Goal: Task Accomplishment & Management: Use online tool/utility

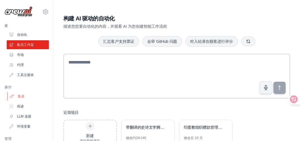
click at [22, 95] on font "集成" at bounding box center [21, 96] width 7 height 4
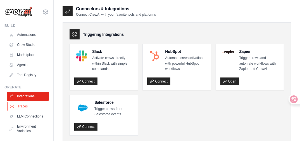
click at [25, 106] on link "Traces" at bounding box center [28, 106] width 42 height 9
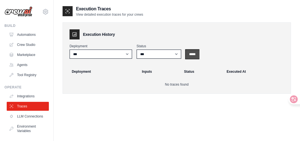
click at [191, 54] on input "*****" at bounding box center [192, 54] width 13 height 9
click at [35, 36] on link "Automations" at bounding box center [28, 34] width 42 height 9
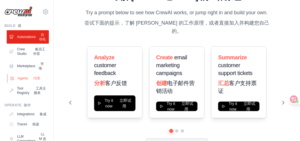
click at [26, 83] on link "Agents 代理" at bounding box center [28, 78] width 42 height 9
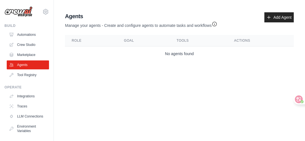
click at [26, 91] on div "Operate Integrations Traces LLM Connections Environment Variables" at bounding box center [26, 110] width 44 height 50
click at [29, 36] on link "Automations" at bounding box center [28, 34] width 42 height 9
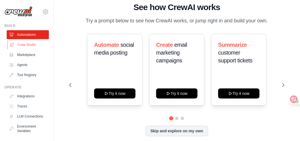
click at [28, 45] on link "Crew Studio" at bounding box center [28, 44] width 42 height 9
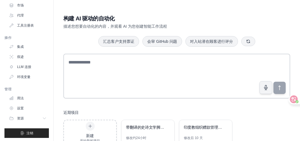
scroll to position [51, 0]
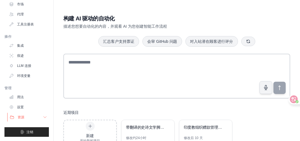
click at [23, 117] on span "资源" at bounding box center [21, 117] width 7 height 4
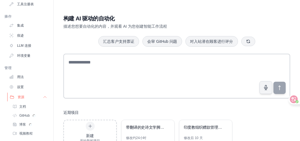
scroll to position [79, 0]
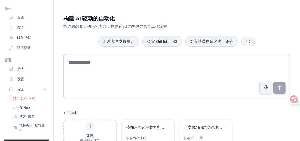
click at [29, 99] on font "文档" at bounding box center [32, 99] width 7 height 4
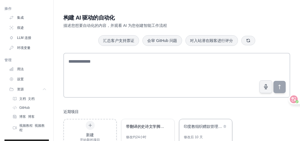
click at [202, 131] on div "印度教组织赠款管理系统 修改后 10 天" at bounding box center [205, 131] width 53 height 25
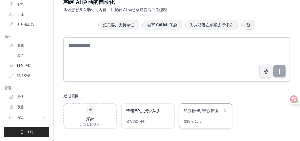
scroll to position [17, 0]
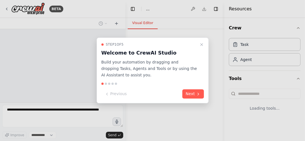
select select "****"
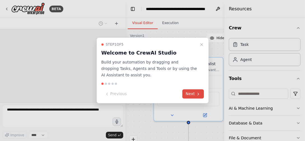
click at [194, 93] on button "Next" at bounding box center [193, 93] width 22 height 9
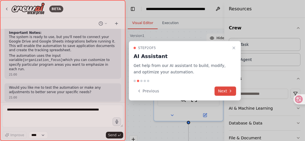
scroll to position [571, 0]
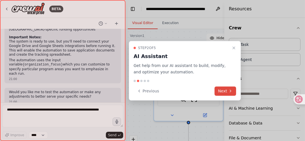
click at [220, 93] on button "Next" at bounding box center [225, 90] width 22 height 9
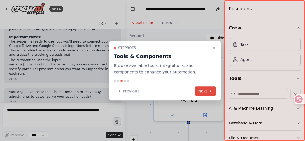
click at [213, 91] on button "Next" at bounding box center [206, 90] width 22 height 9
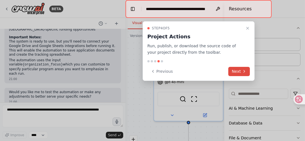
click at [239, 73] on button "Next" at bounding box center [239, 71] width 22 height 9
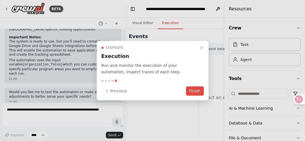
click at [192, 92] on button "Finish" at bounding box center [195, 90] width 18 height 9
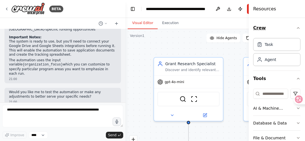
drag, startPoint x: 224, startPoint y: 24, endPoint x: 261, endPoint y: 25, distance: 36.9
click at [261, 25] on div "Resources Crew Task Agent Tools AI & Machine Learning Database & Data File & Do…" at bounding box center [276, 70] width 56 height 141
drag, startPoint x: 249, startPoint y: 22, endPoint x: 257, endPoint y: 23, distance: 8.2
click at [257, 23] on div "Resources Crew Task Agent Tools AI & Machine Learning Database & Data File & Do…" at bounding box center [276, 70] width 56 height 141
click at [250, 25] on div at bounding box center [250, 70] width 2 height 141
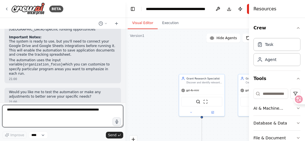
click at [48, 112] on textarea at bounding box center [62, 116] width 121 height 22
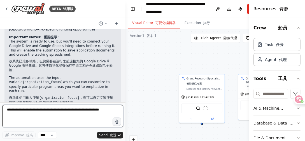
click at [72, 114] on textarea at bounding box center [62, 116] width 121 height 22
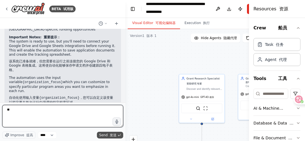
type textarea "**"
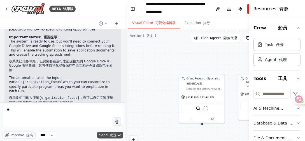
click at [106, 136] on span "Send 发送" at bounding box center [107, 135] width 17 height 4
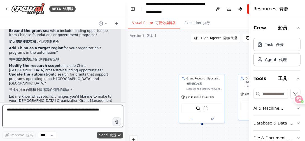
scroll to position [770, 0]
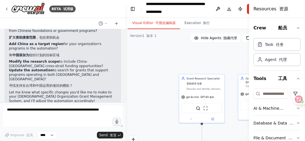
click at [276, 8] on font at bounding box center [277, 8] width 3 height 5
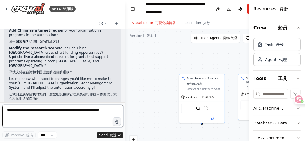
click at [36, 111] on textarea at bounding box center [62, 116] width 121 height 22
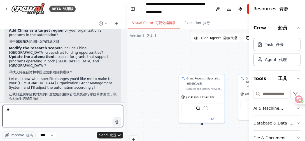
type textarea "**"
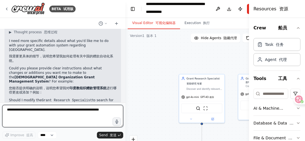
scroll to position [884, 0]
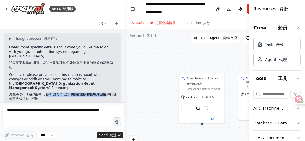
drag, startPoint x: 46, startPoint y: 73, endPoint x: 105, endPoint y: 73, distance: 59.6
click at [105, 93] on font "您能否提供明确的说明，说明您希望我对 印度教组织赠款管理系统 进行哪些更改或添加？例如：" at bounding box center [62, 97] width 107 height 8
click at [77, 54] on p "I need more specific details about what you'd like me to do with your grant aut…" at bounding box center [62, 58] width 107 height 26
drag, startPoint x: 81, startPoint y: 46, endPoint x: 104, endPoint y: 46, distance: 22.9
click at [104, 61] on font "我需要更具体的细节，说明您希望我如何处理有关中国的赠款自动化系统。" at bounding box center [61, 65] width 104 height 8
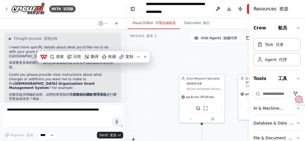
click at [65, 93] on font "您能否提供明确的说明，说明您希望我对 印度教组织赠款管理系统 进行哪些更改或添加？例如：" at bounding box center [62, 97] width 107 height 9
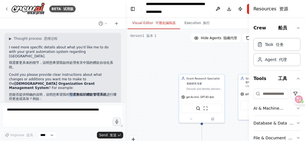
click at [72, 93] on strong "印度教组织赠款管理系统" at bounding box center [87, 95] width 37 height 4
drag, startPoint x: 63, startPoint y: 73, endPoint x: 105, endPoint y: 73, distance: 41.4
click at [105, 93] on font "您能否提供明确的说明，说明您希望我对 印度教组织赠款管理系统 进行哪些更改或添加？例如：" at bounding box center [62, 97] width 107 height 8
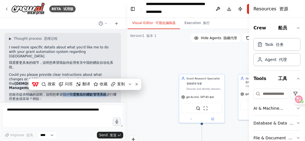
copy font "我对 印度教组织赠款管理系统"
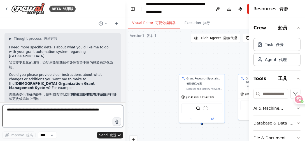
paste textarea "**********"
click at [11, 111] on textarea "**********" at bounding box center [62, 116] width 121 height 22
type textarea "**********"
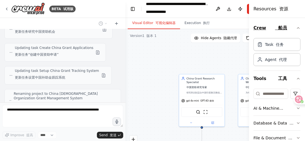
scroll to position [1336, 0]
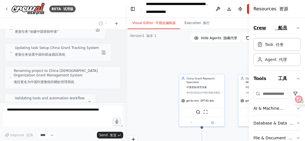
drag, startPoint x: 250, startPoint y: 19, endPoint x: 262, endPoint y: 21, distance: 11.6
click at [262, 21] on div "Resources 资源 Crew 船员 Task 任务 Agent 代理 Tools 工具 AI & Machine Learning 人工智能和机器学习 …" at bounding box center [277, 70] width 56 height 141
drag, startPoint x: 249, startPoint y: 21, endPoint x: 260, endPoint y: 22, distance: 10.4
click at [260, 22] on div "Resources 资源 Crew 船员 Task 任务 Agent 代理 Tools 工具 AI & Machine Learning 人工智能和机器学习 …" at bounding box center [277, 70] width 56 height 141
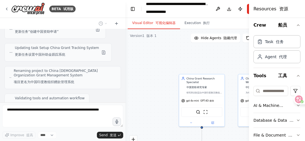
scroll to position [0, 0]
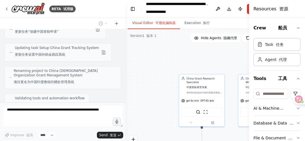
click at [239, 21] on div "Visual Editor 可视化编辑器 Execution 执行" at bounding box center [198, 23] width 146 height 11
click at [136, 52] on div ".deletable-edge-delete-btn { width: 20px; height: 20px; border: 0px solid #ffff…" at bounding box center [198, 99] width 146 height 140
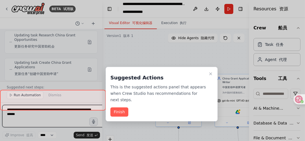
drag, startPoint x: 124, startPoint y: 56, endPoint x: 101, endPoint y: 56, distance: 23.5
click at [101, 56] on div "BETA 试用版 我们是一家位于台湾的印度教宗教组织，过去七年来持续致力于人类身心健康。通过线上与线下的瑜伽、冥想和灵性课程，我们已经帮助成千上万的人获得疗愈…" at bounding box center [152, 70] width 305 height 141
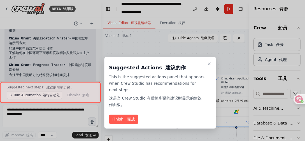
click at [239, 10] on div at bounding box center [152, 70] width 305 height 141
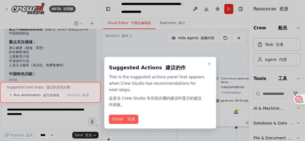
click at [239, 10] on div at bounding box center [152, 70] width 305 height 141
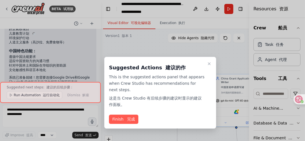
scroll to position [1765, 0]
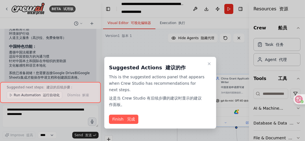
click at [240, 9] on div at bounding box center [152, 70] width 305 height 141
click at [129, 121] on font "完成" at bounding box center [129, 119] width 10 height 6
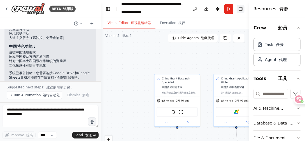
click at [241, 9] on button "Toggle Right Sidebar" at bounding box center [240, 9] width 8 height 8
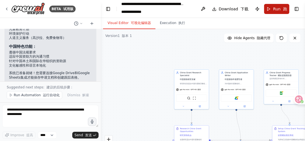
click at [278, 10] on span "Run 跑" at bounding box center [280, 9] width 14 height 6
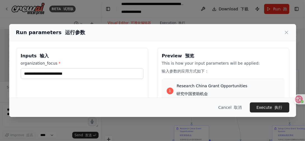
click at [54, 63] on label "organization_focus *" at bounding box center [82, 63] width 122 height 6
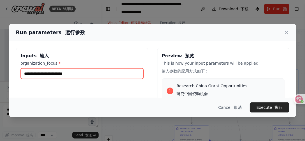
click at [54, 68] on input "organization_focus *" at bounding box center [82, 73] width 122 height 11
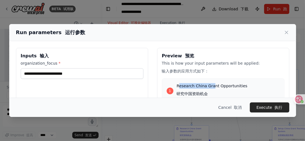
drag, startPoint x: 175, startPoint y: 86, endPoint x: 211, endPoint y: 87, distance: 35.5
click at [211, 87] on span "Research China Grant Opportunities 研究中国资助机会" at bounding box center [211, 91] width 71 height 16
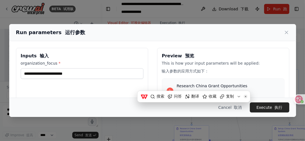
click at [250, 84] on div "1 Research China Grant Opportunities 研究中国资助机会" at bounding box center [222, 91] width 113 height 16
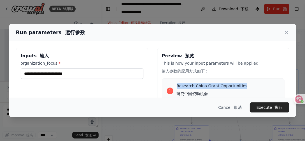
drag, startPoint x: 242, startPoint y: 85, endPoint x: 174, endPoint y: 87, distance: 68.0
click at [174, 87] on div "1 Research China Grant Opportunities 研究中国资助机会" at bounding box center [222, 91] width 113 height 16
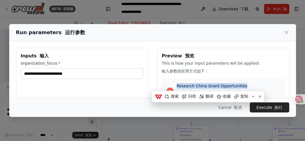
copy span "Research China Grant Opportunities"
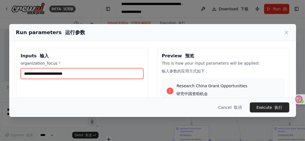
paste input "**********"
type input "**********"
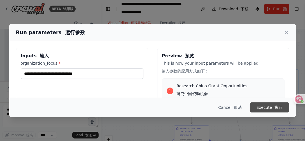
click at [255, 110] on button "Execute 执行" at bounding box center [268, 107] width 39 height 10
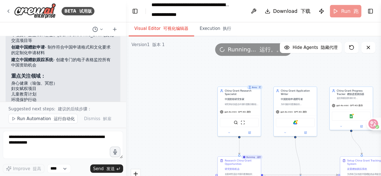
scroll to position [1709, 0]
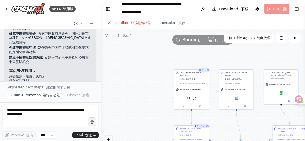
click at [12, 110] on li "适应中国资助方的沟通习惯" at bounding box center [50, 112] width 83 height 4
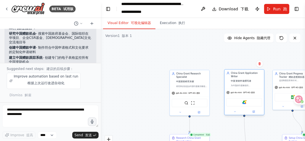
drag, startPoint x: 228, startPoint y: 85, endPoint x: 231, endPoint y: 85, distance: 2.8
click at [231, 85] on div "为中国的印度教组织{organization_focus}项目创建有说服力的、定制化的赠款申请材料，包括申请信、项目提案和支持文件。根据中国资助方的具体要求和…" at bounding box center [246, 85] width 31 height 3
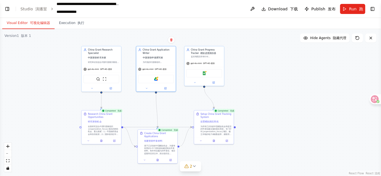
scroll to position [1445, 0]
select select "****"
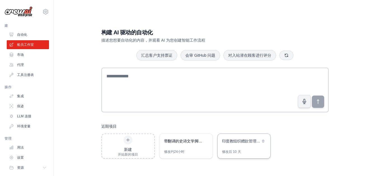
scroll to position [11, 0]
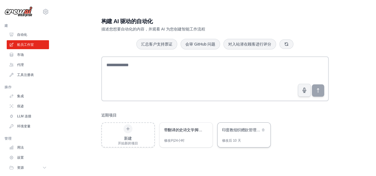
drag, startPoint x: 0, startPoint y: 0, endPoint x: 244, endPoint y: 145, distance: 283.9
click at [244, 145] on div "修改后 10 天" at bounding box center [243, 142] width 53 height 9
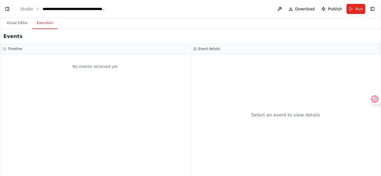
click at [45, 22] on button "Execution" at bounding box center [44, 23] width 25 height 12
click at [5, 10] on button "Toggle Left Sidebar" at bounding box center [7, 9] width 8 height 8
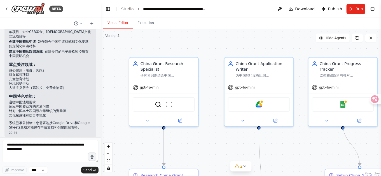
click at [113, 25] on button "Visual Editor" at bounding box center [118, 23] width 30 height 12
click at [81, 24] on icon at bounding box center [80, 23] width 3 height 3
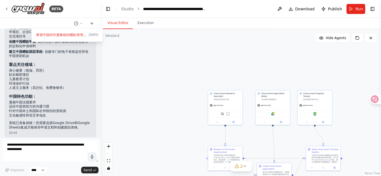
drag, startPoint x: 283, startPoint y: 146, endPoint x: 275, endPoint y: 131, distance: 17.4
click at [275, 131] on div ".deletable-edge-delete-btn { width: 20px; height: 20px; border: 0px solid #ffff…" at bounding box center [241, 102] width 280 height 147
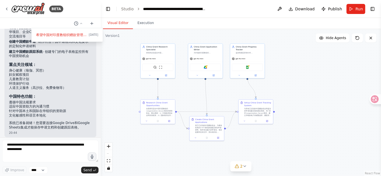
drag, startPoint x: 269, startPoint y: 124, endPoint x: 210, endPoint y: 89, distance: 68.0
click at [210, 89] on div ".deletable-edge-delete-btn { width: 20px; height: 20px; border: 0px solid #ffff…" at bounding box center [241, 102] width 280 height 147
click at [372, 10] on button "Toggle Right Sidebar" at bounding box center [372, 9] width 8 height 8
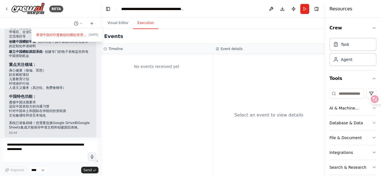
click at [150, 24] on button "Execution" at bounding box center [145, 23] width 25 height 12
click at [305, 8] on button "Run" at bounding box center [304, 9] width 9 height 10
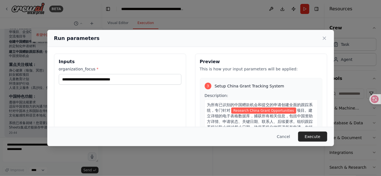
scroll to position [240, 0]
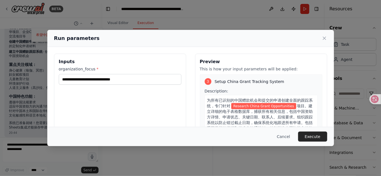
click at [305, 137] on button "Execute" at bounding box center [312, 137] width 29 height 10
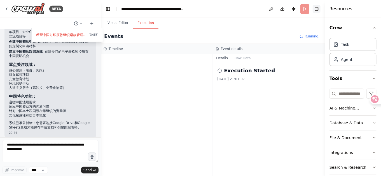
click at [317, 10] on button "Toggle Right Sidebar" at bounding box center [316, 9] width 8 height 8
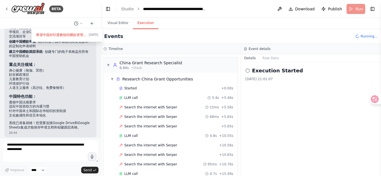
click at [247, 71] on icon at bounding box center [247, 71] width 4 height 4
click at [268, 58] on button "Raw Data" at bounding box center [270, 58] width 23 height 8
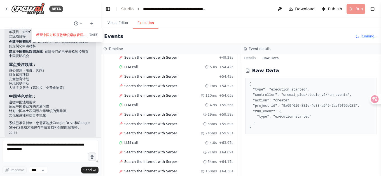
scroll to position [382, 0]
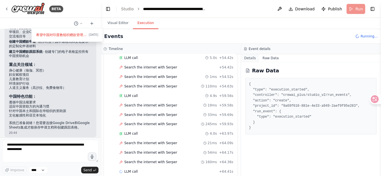
click at [249, 58] on button "Details" at bounding box center [250, 58] width 18 height 8
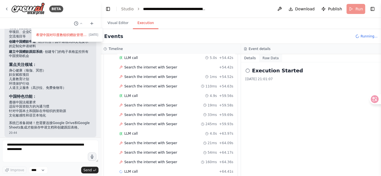
click at [269, 58] on button "Raw Data" at bounding box center [270, 58] width 23 height 8
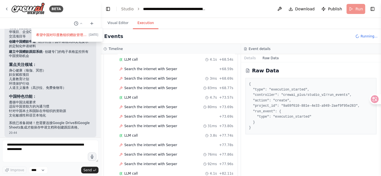
scroll to position [607, 0]
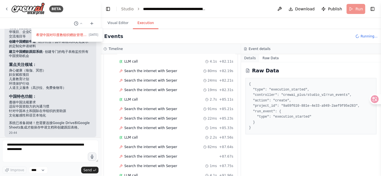
click at [248, 58] on button "Details" at bounding box center [250, 58] width 18 height 8
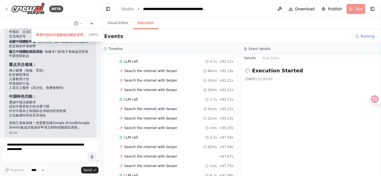
scroll to position [681, 0]
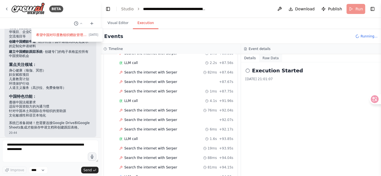
click at [266, 58] on button "Raw Data" at bounding box center [270, 58] width 23 height 8
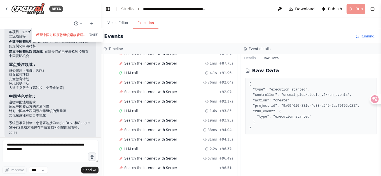
scroll to position [719, 0]
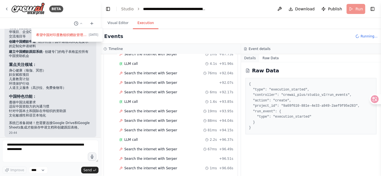
click at [253, 57] on button "Details" at bounding box center [250, 58] width 18 height 8
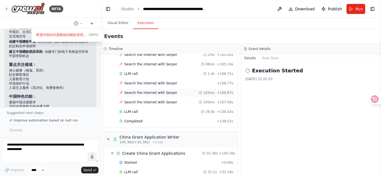
scroll to position [927, 0]
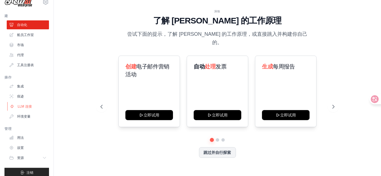
scroll to position [15, 0]
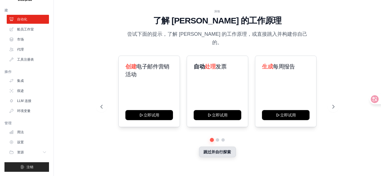
click at [223, 148] on button "跳过并自行探索" at bounding box center [217, 152] width 37 height 11
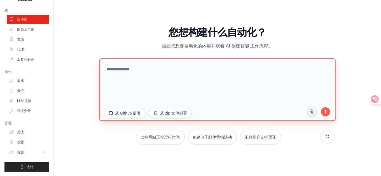
drag, startPoint x: 124, startPoint y: 70, endPoint x: 107, endPoint y: 74, distance: 16.8
click at [107, 74] on textarea at bounding box center [217, 89] width 236 height 63
type textarea "***"
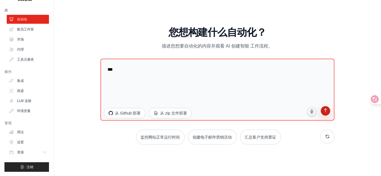
click at [328, 112] on button "submit" at bounding box center [325, 111] width 11 height 11
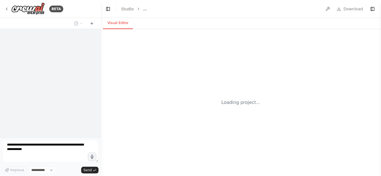
select select "****"
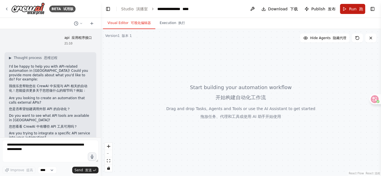
click at [351, 9] on span "Run 跑" at bounding box center [356, 9] width 14 height 6
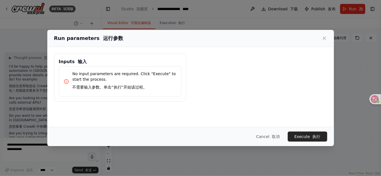
click at [326, 35] on div "Run parameters 运行参数" at bounding box center [190, 38] width 273 height 8
click at [324, 40] on icon at bounding box center [324, 39] width 6 height 6
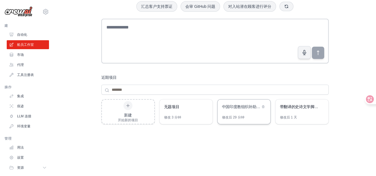
click at [246, 109] on div "中国印度教组织补助金管理系统" at bounding box center [241, 107] width 38 height 7
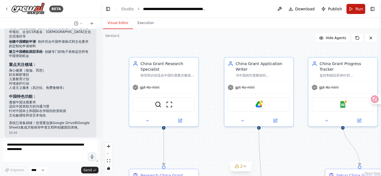
click at [355, 9] on span "Run" at bounding box center [359, 9] width 8 height 6
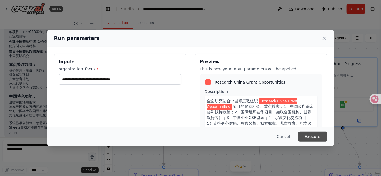
click at [313, 137] on button "Execute" at bounding box center [312, 137] width 29 height 10
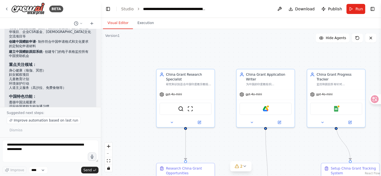
scroll to position [1475, 0]
